Goal: Task Accomplishment & Management: Use online tool/utility

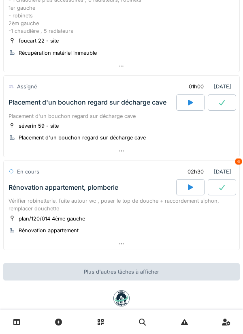
scroll to position [114, 0]
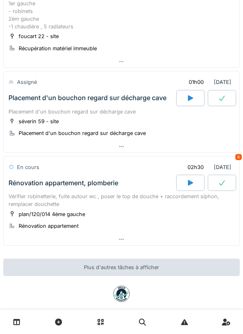
click at [178, 238] on div at bounding box center [122, 240] width 236 height 12
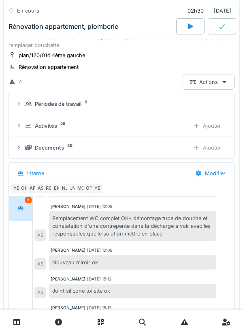
scroll to position [279, 0]
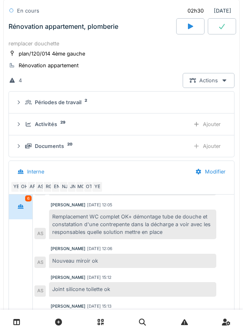
click at [181, 123] on div "Activités 29" at bounding box center [104, 124] width 158 height 8
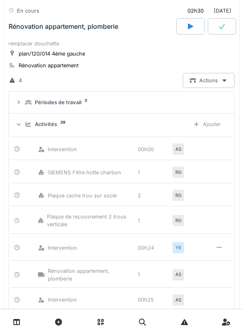
click at [218, 131] on div "Ajouter" at bounding box center [207, 124] width 41 height 15
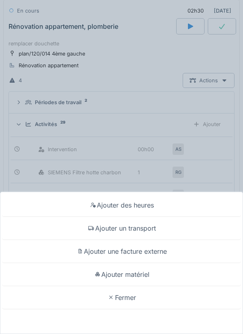
click at [226, 140] on div "Ajouter des heures Ajouter un transport Ajouter une facture externe Ajouter mat…" at bounding box center [121, 167] width 243 height 334
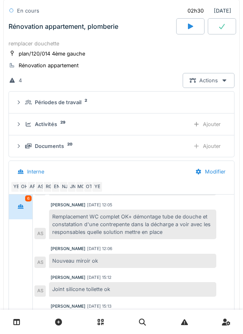
click at [165, 208] on div "Anouar Serifi 05/08/2025 12:05 Remplacement WC complet OK+ démontage tube de do…" at bounding box center [133, 221] width 198 height 38
click at [216, 137] on details "Documents 20 Ajouter" at bounding box center [122, 146] width 226 height 22
click at [201, 128] on div "Ajouter" at bounding box center [207, 124] width 41 height 15
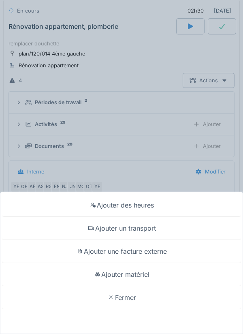
click at [163, 201] on div "Ajouter des heures" at bounding box center [121, 205] width 239 height 23
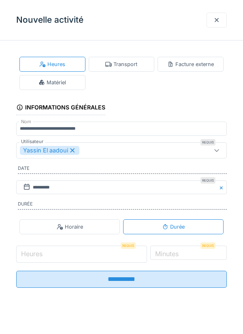
click at [98, 257] on input "Heures" at bounding box center [81, 254] width 131 height 17
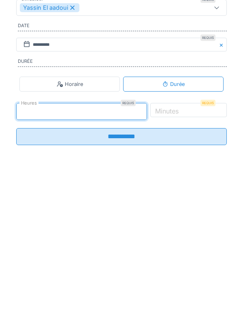
type input "*"
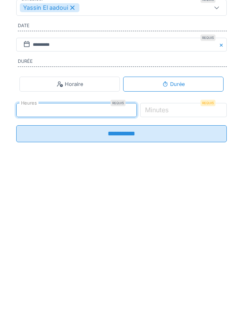
click at [170, 258] on label "Minutes" at bounding box center [157, 253] width 27 height 10
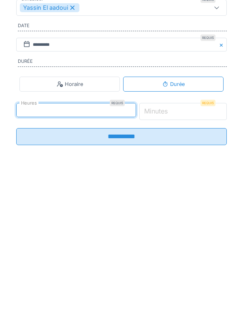
click at [183, 261] on input "*" at bounding box center [184, 254] width 88 height 17
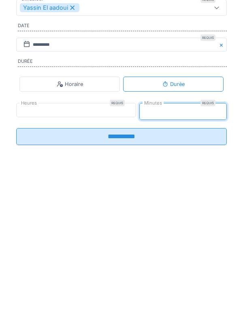
type input "**"
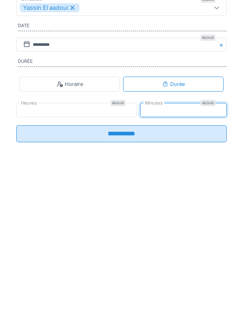
click at [172, 283] on input "**********" at bounding box center [121, 276] width 211 height 17
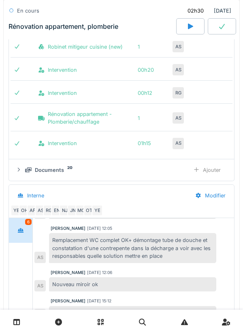
scroll to position [171, 0]
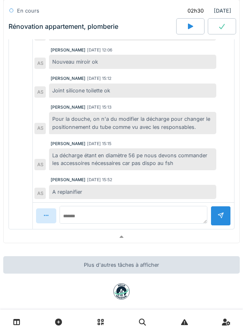
click at [147, 233] on div at bounding box center [122, 237] width 236 height 12
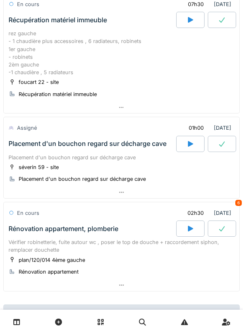
scroll to position [0, 0]
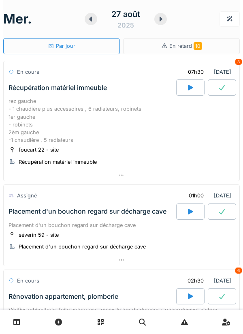
click at [156, 18] on div at bounding box center [161, 19] width 13 height 12
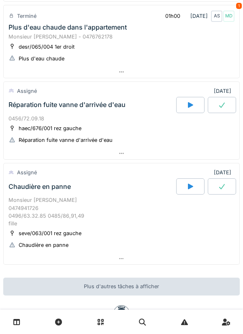
scroll to position [596, 0]
